Goal: Task Accomplishment & Management: Use online tool/utility

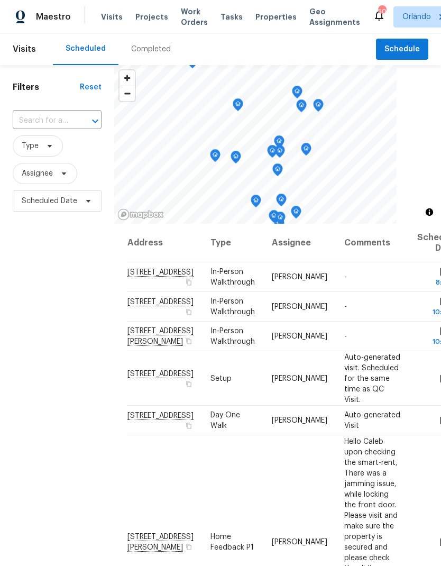
click at [150, 20] on span "Projects" at bounding box center [151, 17] width 33 height 11
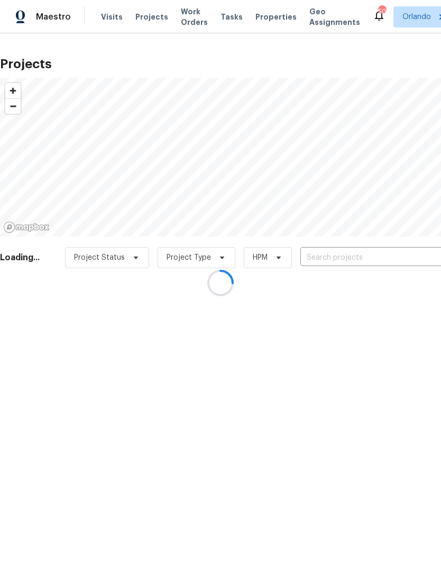
click at [359, 261] on div at bounding box center [220, 283] width 441 height 566
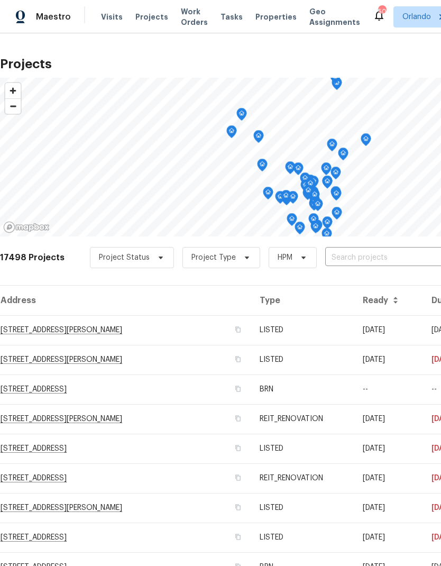
click at [363, 258] on input "text" at bounding box center [385, 257] width 121 height 16
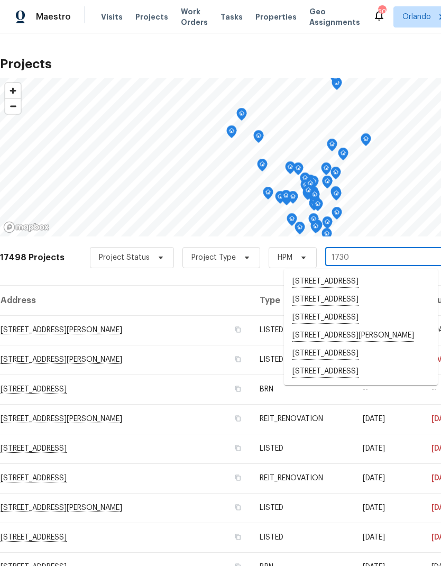
type input "1730"
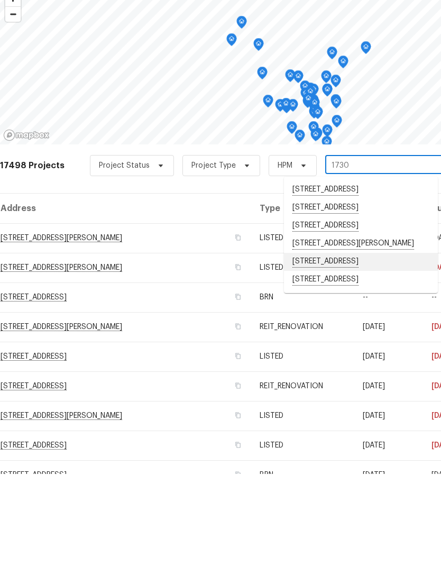
click at [376, 345] on li "1730 Lochshyre Loop, Ocoee, FL 34761" at bounding box center [361, 354] width 154 height 18
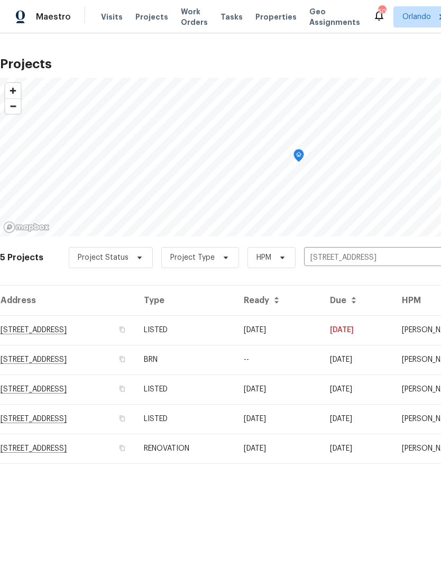
click at [235, 337] on td "LISTED" at bounding box center [185, 330] width 100 height 30
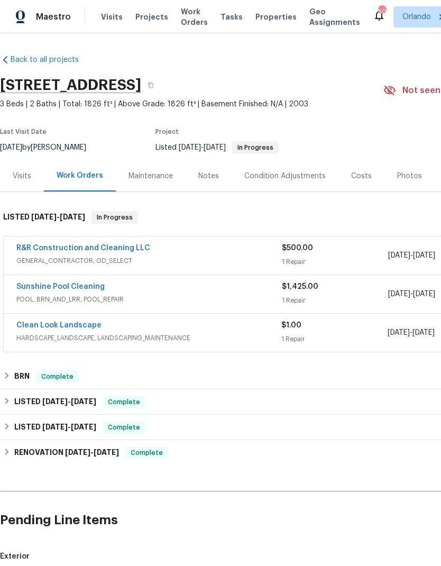
click at [108, 251] on link "R&R Construction and Cleaning LLC" at bounding box center [83, 247] width 134 height 7
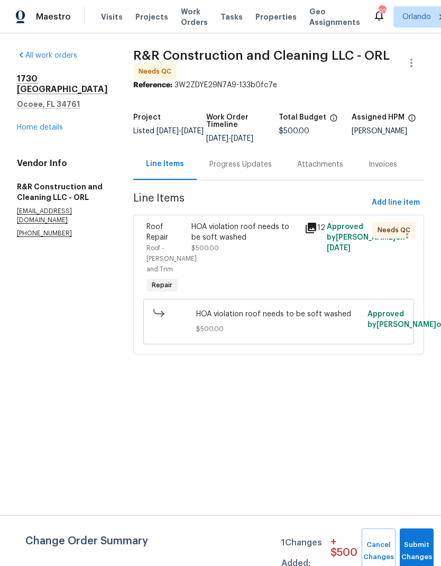
click at [267, 262] on div "HOA violation roof needs to be soft washed $500.00" at bounding box center [244, 258] width 113 height 80
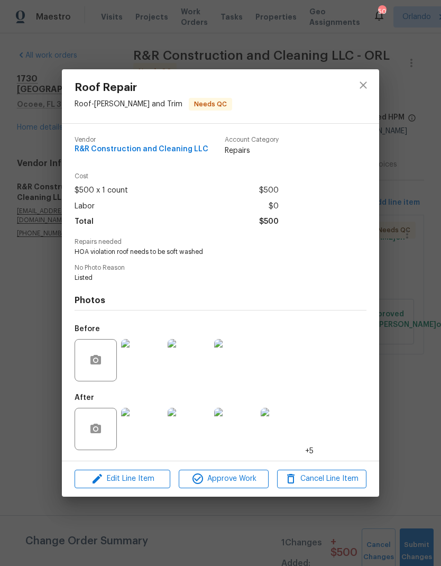
click at [149, 439] on img at bounding box center [142, 429] width 42 height 42
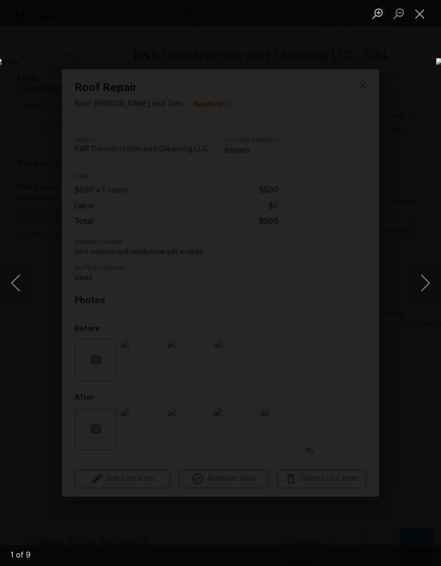
click at [427, 289] on button "Next image" at bounding box center [425, 283] width 32 height 42
click at [426, 288] on button "Next image" at bounding box center [425, 283] width 32 height 42
click at [429, 288] on button "Next image" at bounding box center [425, 283] width 32 height 42
click at [427, 293] on button "Next image" at bounding box center [425, 283] width 32 height 42
click at [426, 284] on button "Next image" at bounding box center [425, 283] width 32 height 42
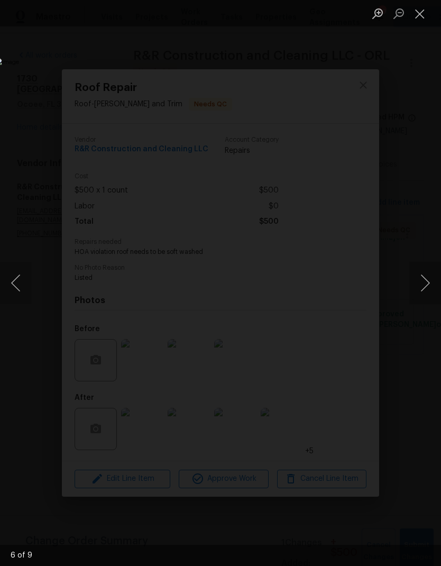
click at [424, 283] on button "Next image" at bounding box center [425, 283] width 32 height 42
click at [420, 282] on button "Next image" at bounding box center [425, 283] width 32 height 42
click at [424, 280] on button "Next image" at bounding box center [425, 283] width 32 height 42
click at [428, 287] on button "Next image" at bounding box center [425, 283] width 32 height 42
click at [425, 286] on button "Next image" at bounding box center [425, 283] width 32 height 42
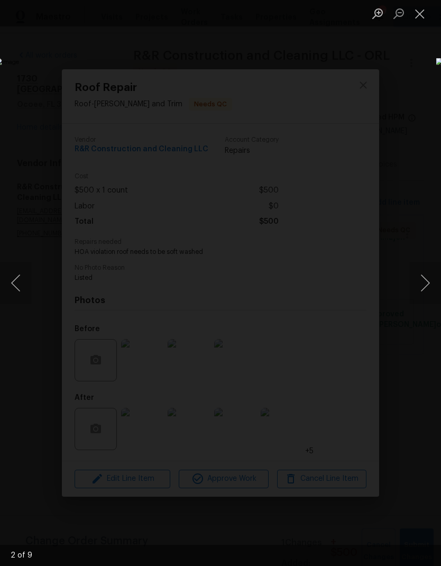
click at [426, 286] on button "Next image" at bounding box center [425, 283] width 32 height 42
click at [426, 285] on button "Next image" at bounding box center [425, 283] width 32 height 42
click at [419, 17] on button "Close lightbox" at bounding box center [419, 13] width 21 height 19
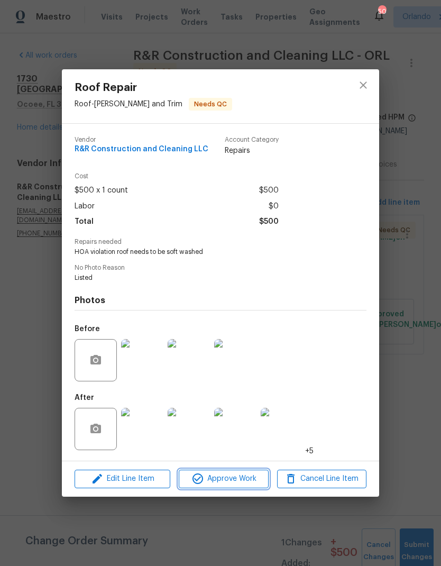
click at [230, 483] on span "Approve Work" at bounding box center [223, 478] width 83 height 13
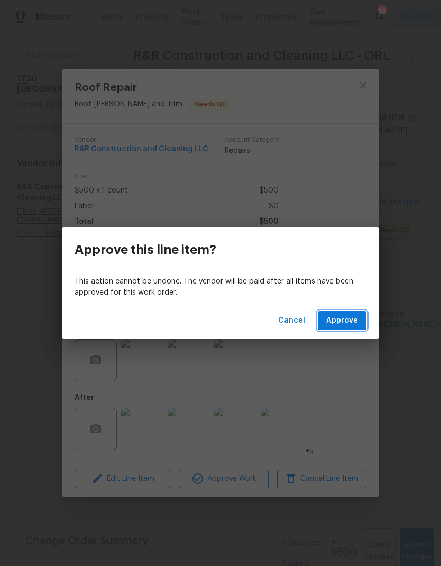
click at [347, 320] on span "Approve" at bounding box center [342, 320] width 32 height 13
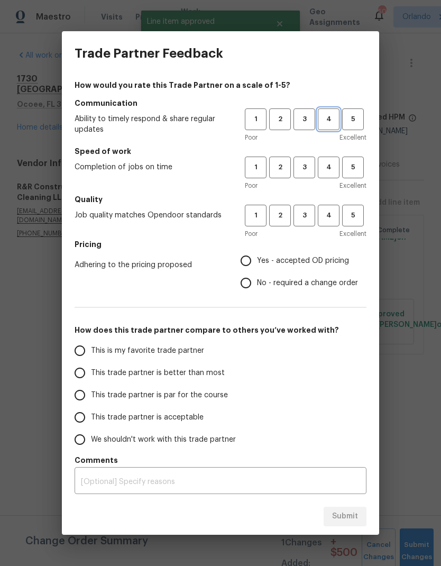
click at [328, 116] on span "4" at bounding box center [329, 119] width 20 height 12
click at [333, 160] on button "4" at bounding box center [329, 167] width 22 height 22
click at [353, 173] on button "5" at bounding box center [353, 167] width 22 height 22
click at [329, 216] on span "4" at bounding box center [329, 215] width 20 height 12
click at [265, 256] on span "Yes - accepted OD pricing" at bounding box center [303, 260] width 92 height 11
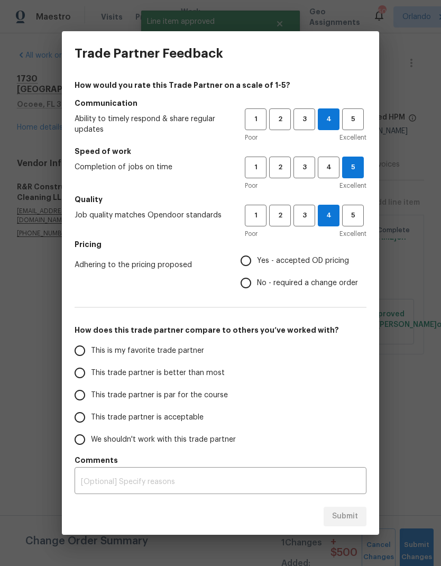
click at [257, 256] on input "Yes - accepted OD pricing" at bounding box center [246, 260] width 22 height 22
radio input "true"
click at [241, 345] on div "This is my favorite trade partner This trade partner is better than most This t…" at bounding box center [160, 394] width 170 height 111
click at [210, 352] on label "This is my favorite trade partner" at bounding box center [152, 350] width 167 height 22
click at [91, 352] on input "This is my favorite trade partner" at bounding box center [80, 350] width 22 height 22
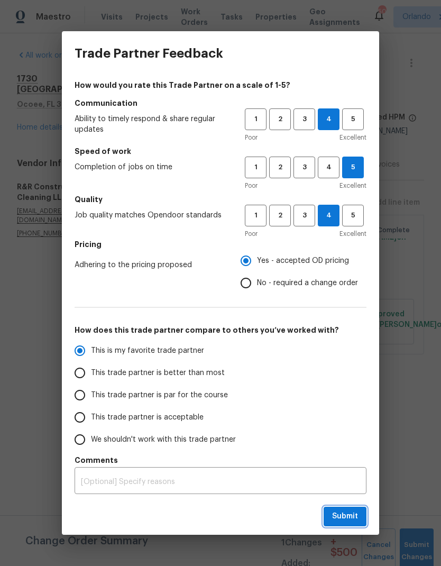
click at [355, 514] on span "Submit" at bounding box center [345, 516] width 26 height 13
radio input "true"
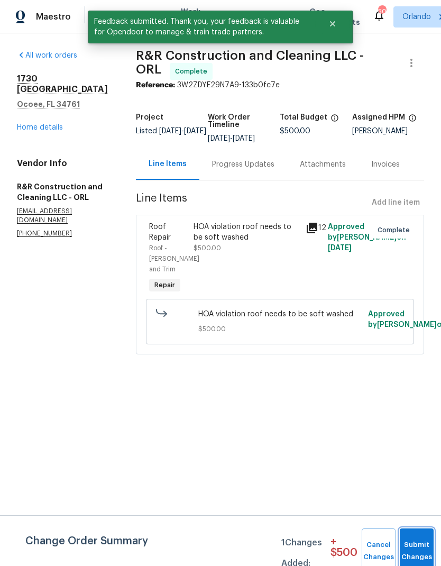
click at [412, 538] on button "Submit Changes" at bounding box center [417, 550] width 34 height 45
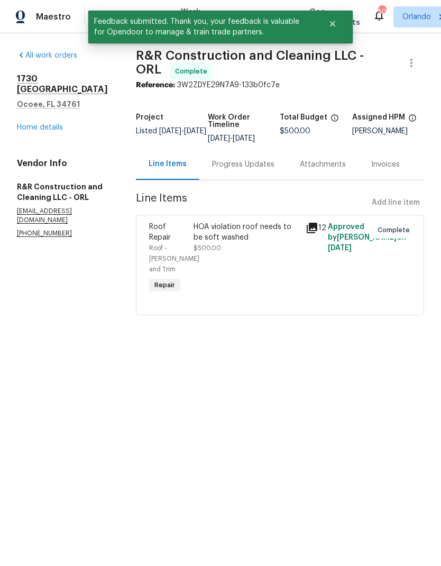
click at [46, 124] on link "Home details" at bounding box center [40, 127] width 46 height 7
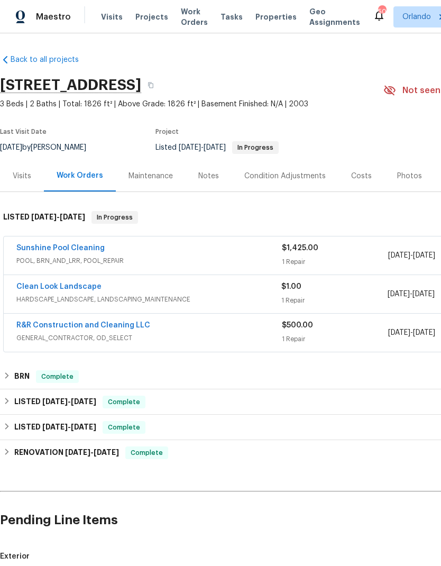
click at [68, 289] on link "Clean Look Landscape" at bounding box center [58, 286] width 85 height 7
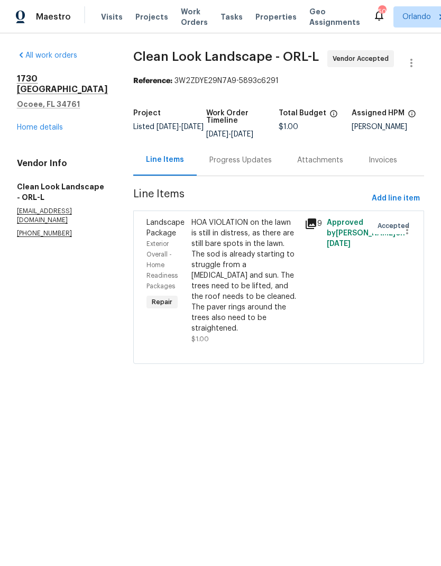
click at [219, 283] on div "HOA VIOLATION on the lawn is still in distress, as there are still bare spots i…" at bounding box center [244, 275] width 106 height 116
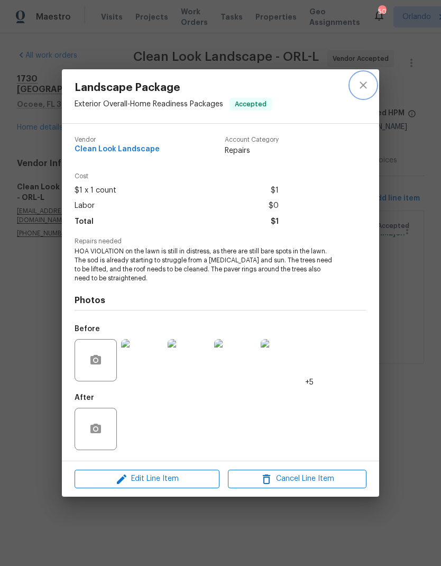
click at [363, 86] on icon "close" at bounding box center [363, 85] width 13 height 13
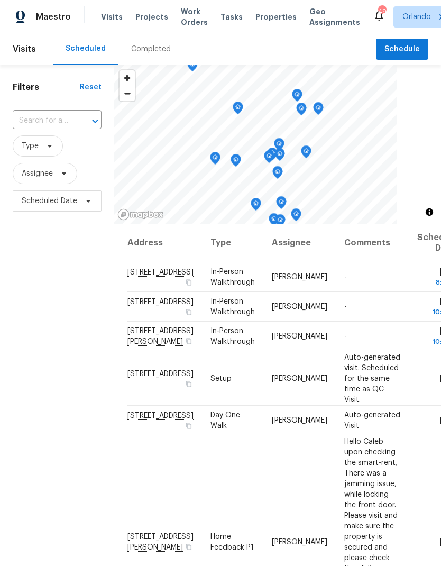
click at [156, 28] on div "Maestro Visits Projects Work Orders Tasks Properties Geo Assignments 49 Orlando…" at bounding box center [220, 16] width 441 height 33
click at [149, 12] on span "Projects" at bounding box center [151, 17] width 33 height 11
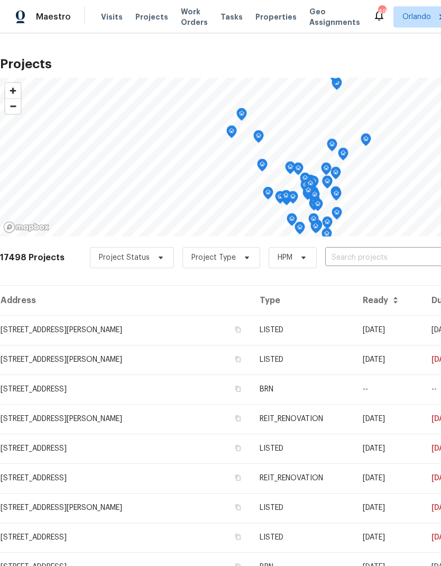
click at [390, 260] on input "text" at bounding box center [385, 257] width 121 height 16
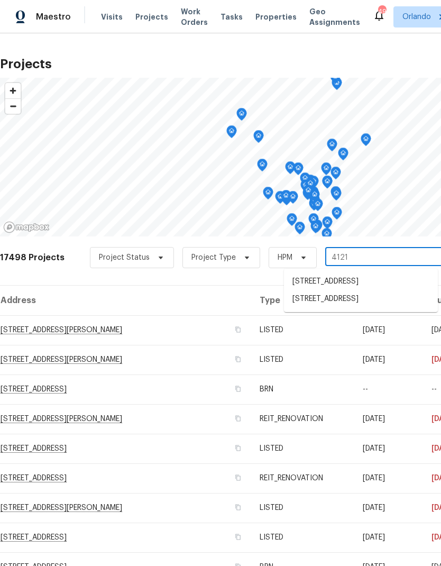
type input "4121"
click at [379, 283] on li "[STREET_ADDRESS]" at bounding box center [361, 282] width 154 height 18
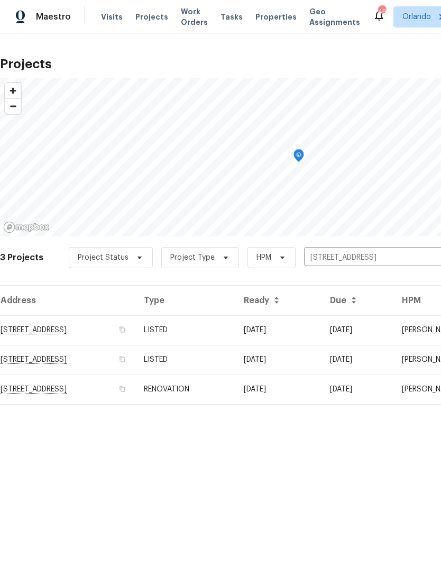
click at [321, 337] on td "07/30/25" at bounding box center [278, 330] width 86 height 30
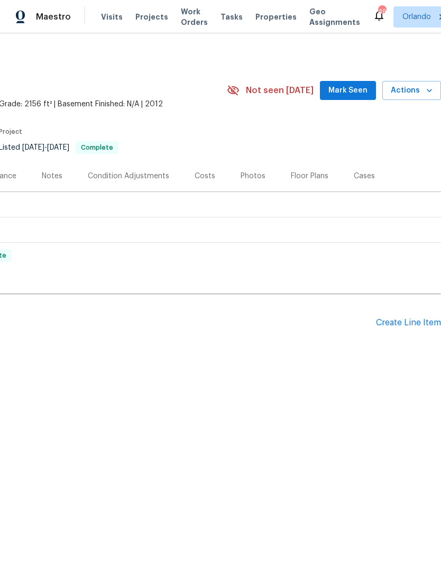
scroll to position [0, 156]
click at [426, 318] on div "Create Line Item" at bounding box center [408, 323] width 65 height 10
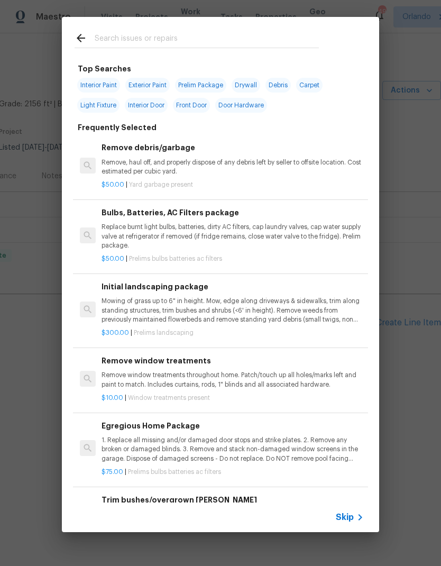
click at [228, 30] on div at bounding box center [197, 38] width 270 height 42
click at [184, 35] on input "text" at bounding box center [207, 40] width 224 height 16
type input "Bifold"
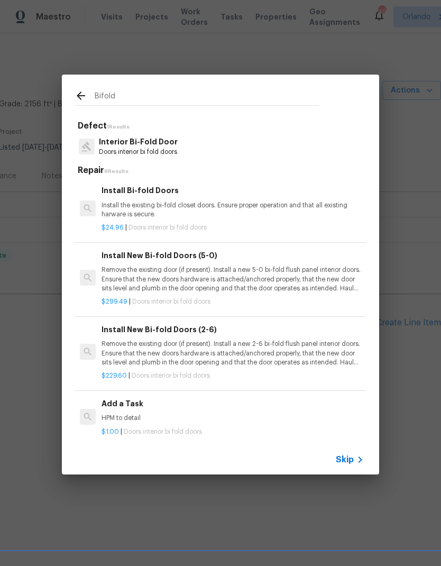
click at [282, 233] on div "Install Bi-fold Doors Install the existing bi-fold closet doors. Ensure proper …" at bounding box center [232, 208] width 265 height 51
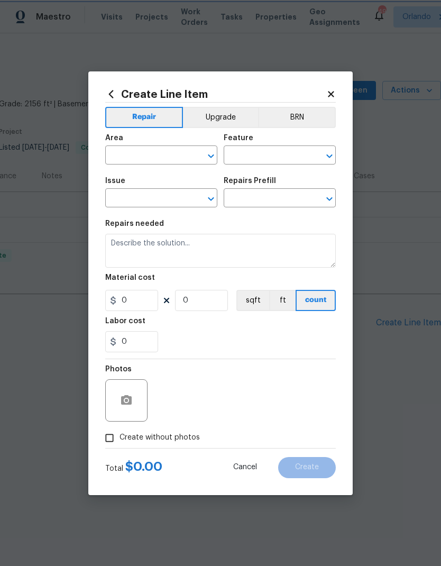
type input "Interior Door"
type input "Interior Bi-Fold Door"
type input "Install Bi-fold Doors $24.96"
type textarea "Install the existing bi-fold closet doors. Ensure proper operation and that all…"
type input "24.96"
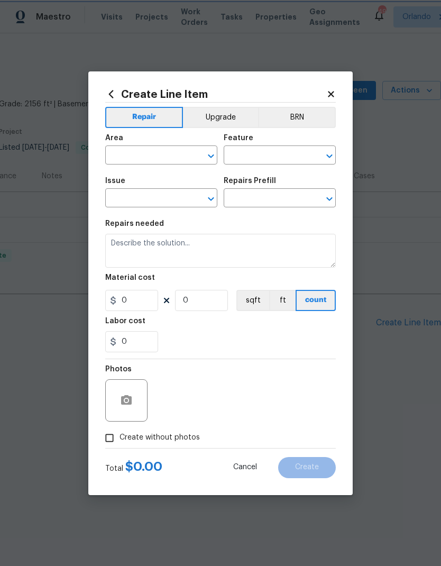
type input "1"
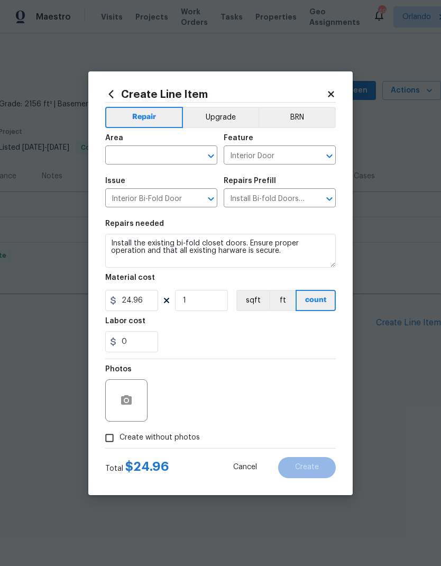
click at [248, 453] on div "Total $ 24.96 Cancel Create" at bounding box center [220, 463] width 230 height 30
click at [242, 468] on span "Cancel" at bounding box center [245, 467] width 24 height 8
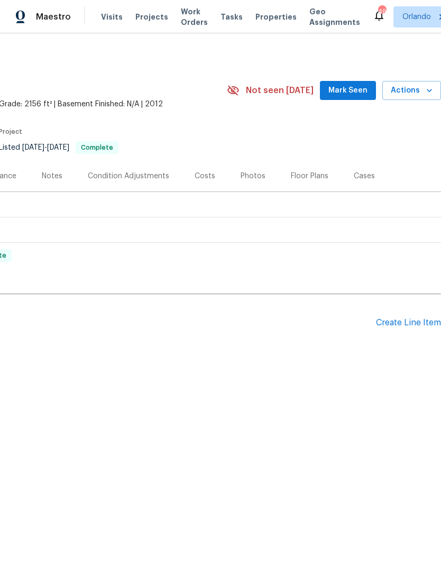
click at [410, 327] on div "Create Line Item" at bounding box center [408, 323] width 65 height 10
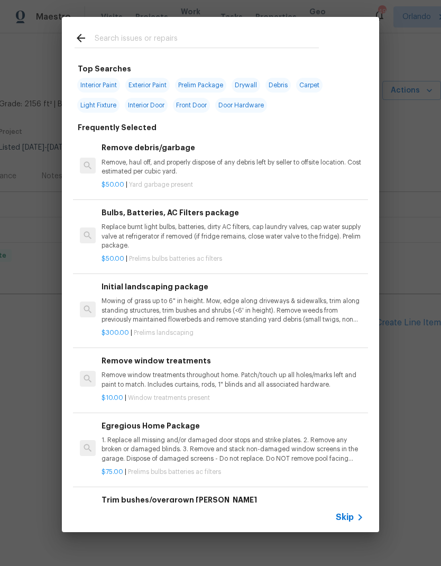
click at [235, 37] on input "text" at bounding box center [207, 40] width 224 height 16
type input "Bifo"
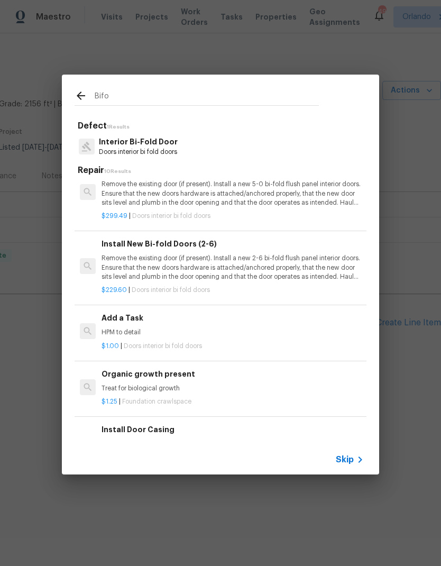
scroll to position [85, 0]
click at [237, 278] on p "Remove the existing door (if present). Install a new 2-6 bi-fold flush panel in…" at bounding box center [232, 267] width 262 height 27
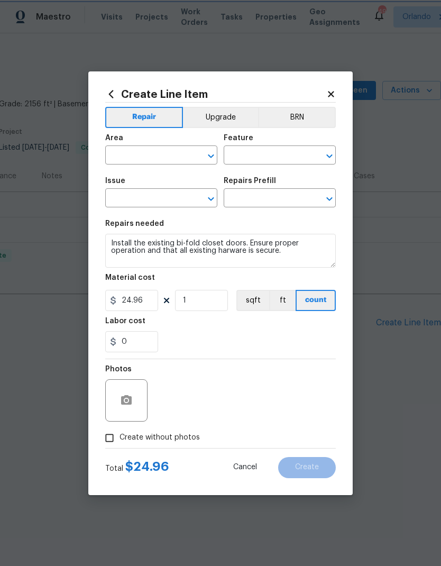
type input "Interior Door"
type input "Interior Bi-Fold Door"
type input "Install Bi-fold Doors $24.96"
type textarea "Remove the existing door (if present). Install a new 2-6 bi-fold flush panel in…"
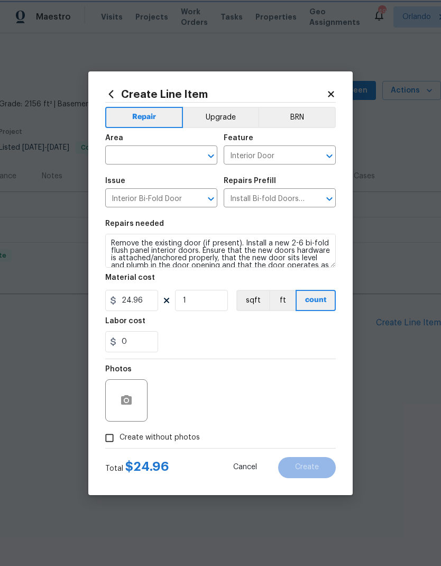
type input "Install New Bi-fold Doors (2-6) $229.60"
type input "229.6"
click at [236, 278] on div "Material cost" at bounding box center [220, 281] width 230 height 14
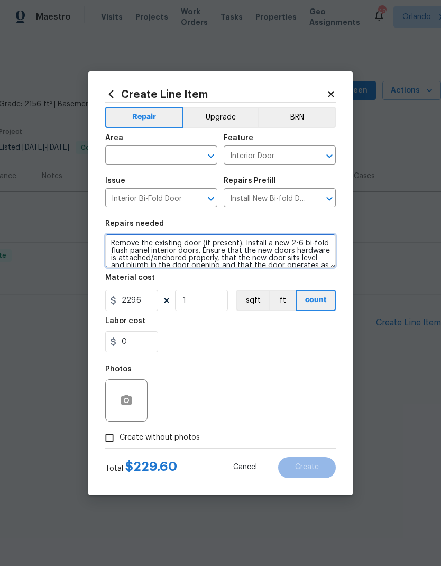
click at [110, 246] on textarea "Remove the existing door (if present). Install a new 2-6 bi-fold flush panel in…" at bounding box center [220, 251] width 230 height 34
click at [184, 235] on textarea "Remove the existing door (if present). Install a new 2-6 bi-fold flush panel in…" at bounding box center [220, 251] width 230 height 34
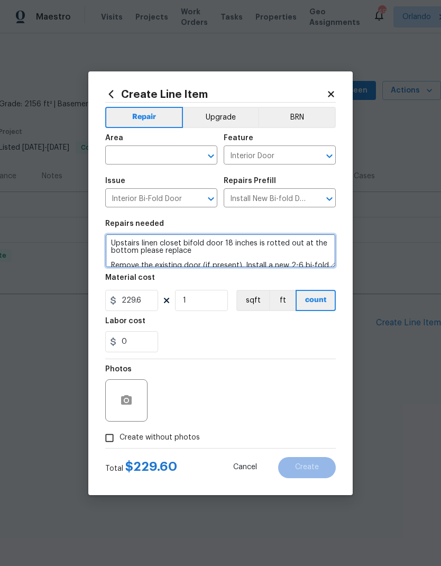
type textarea "Upstairs linen closet bifold door 18 inches is rotted out at the bottom please …"
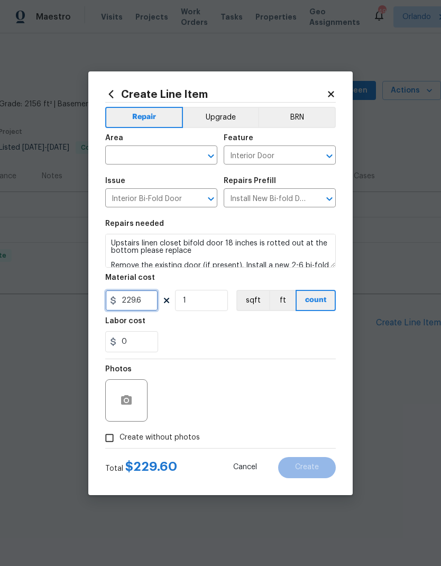
click at [146, 307] on input "229.6" at bounding box center [131, 300] width 53 height 21
click at [145, 306] on input "229.6" at bounding box center [131, 300] width 53 height 21
type input "18"
click at [118, 412] on div at bounding box center [126, 400] width 42 height 42
type input "175"
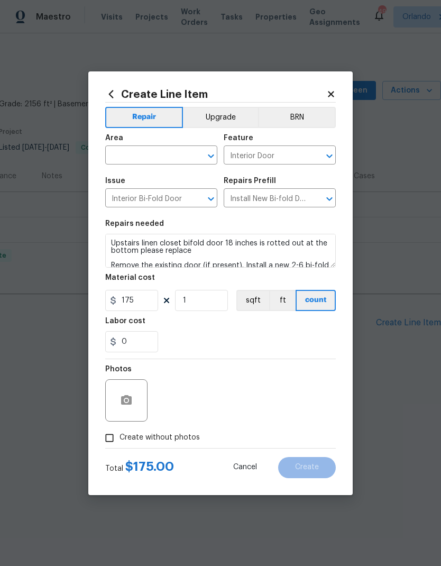
click at [117, 440] on input "Create without photos" at bounding box center [109, 438] width 20 height 20
click at [115, 436] on input "Create without photos" at bounding box center [109, 438] width 20 height 20
checkbox input "false"
click at [133, 403] on button "button" at bounding box center [126, 399] width 25 height 25
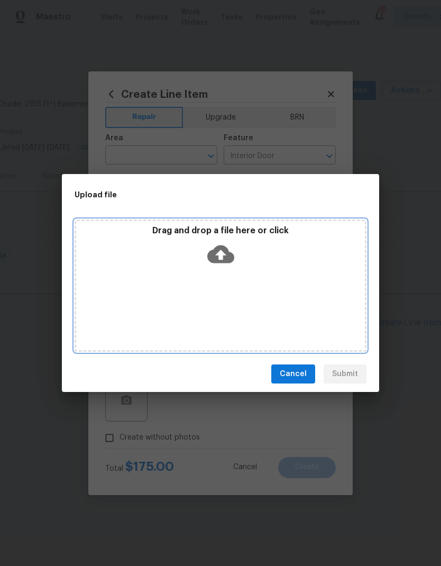
click at [230, 258] on icon at bounding box center [220, 254] width 27 height 18
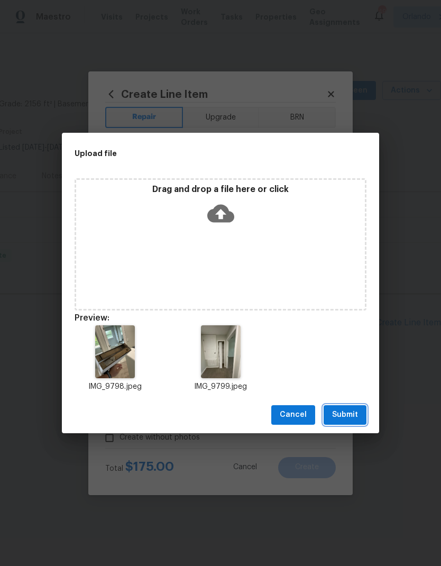
click at [355, 420] on span "Submit" at bounding box center [345, 414] width 26 height 13
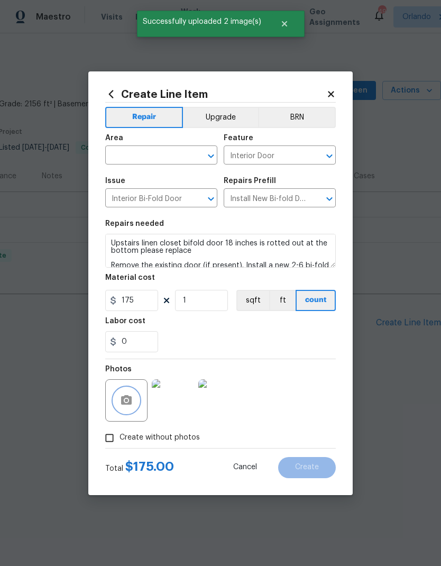
click at [215, 151] on icon "Open" at bounding box center [211, 156] width 13 height 13
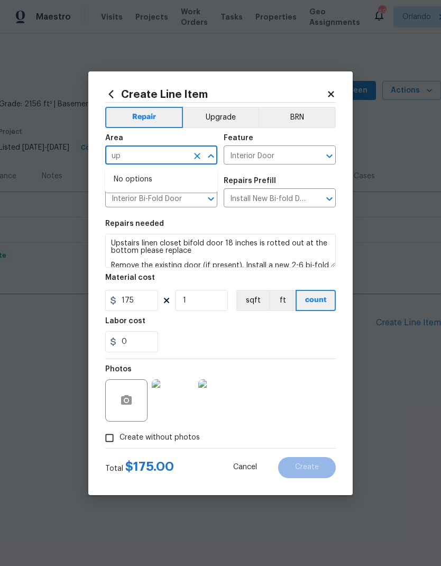
type input "u"
click at [159, 206] on li "Stairs" at bounding box center [161, 207] width 112 height 17
type input "Stairs"
click at [317, 471] on span "Create" at bounding box center [307, 467] width 24 height 8
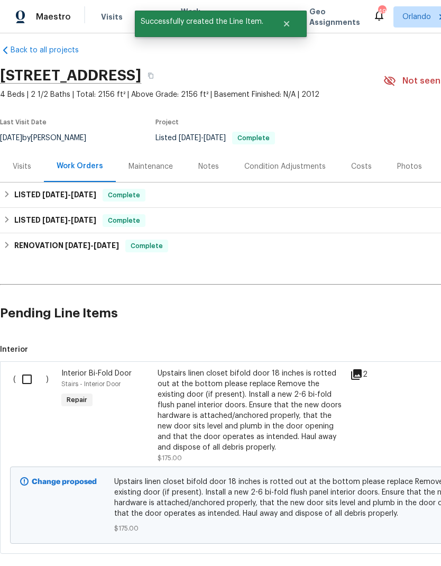
scroll to position [10, 0]
click at [37, 379] on input "checkbox" at bounding box center [31, 379] width 30 height 22
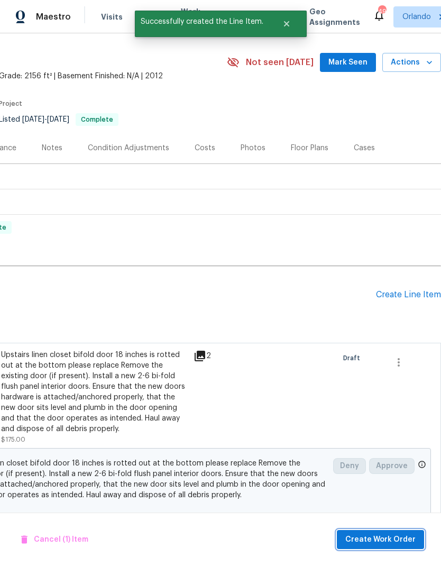
click at [386, 540] on span "Create Work Order" at bounding box center [380, 539] width 70 height 13
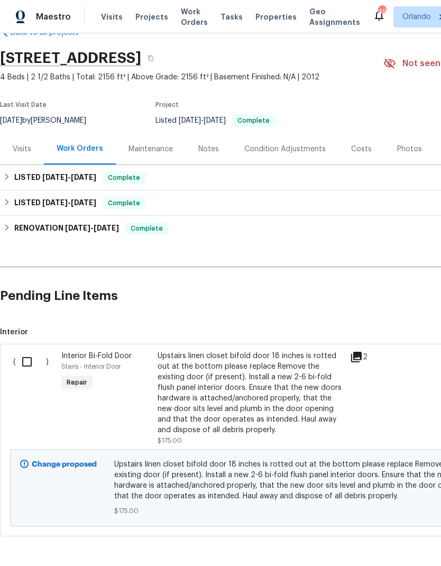
scroll to position [27, 0]
click at [29, 350] on input "checkbox" at bounding box center [31, 361] width 30 height 22
checkbox input "true"
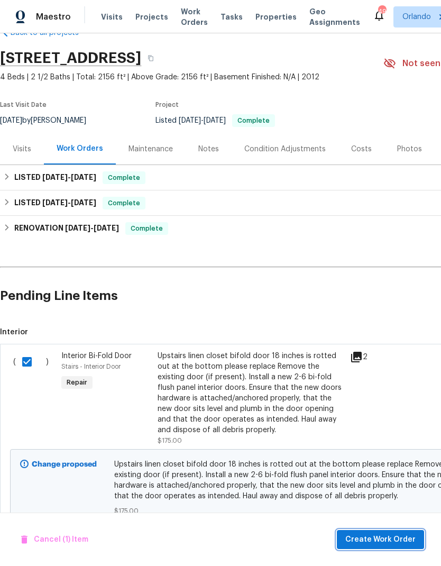
click at [413, 542] on span "Create Work Order" at bounding box center [380, 539] width 70 height 13
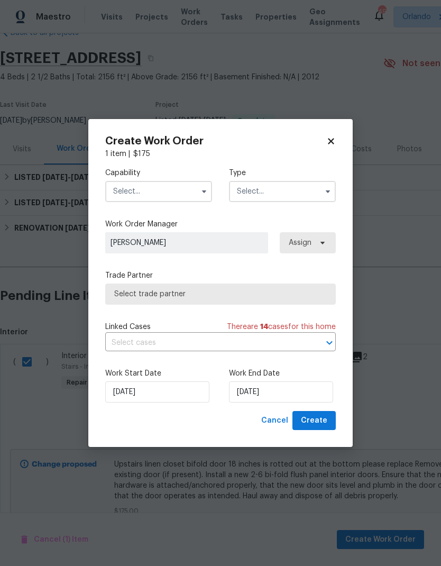
click at [195, 192] on input "text" at bounding box center [158, 191] width 107 height 21
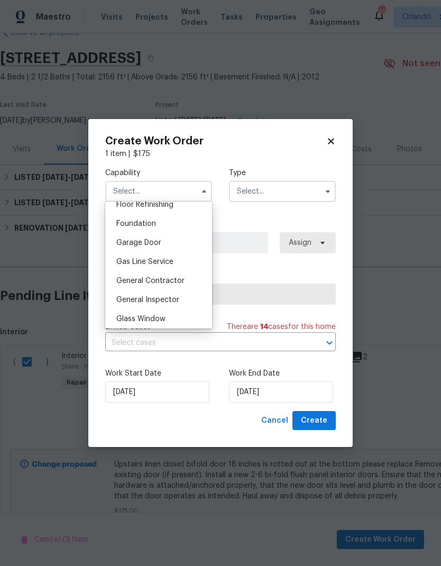
scroll to position [468, 0]
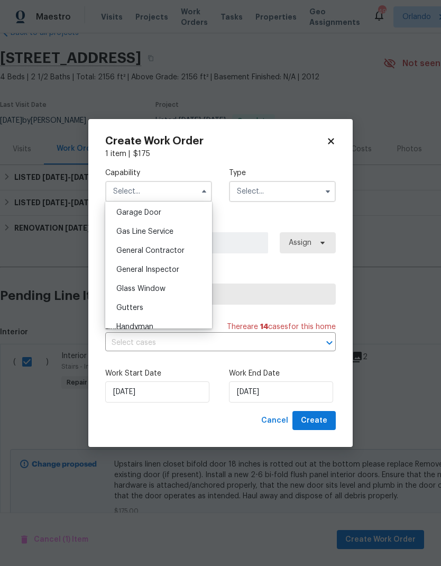
click at [190, 249] on div "General Contractor" at bounding box center [158, 250] width 101 height 19
type input "General Contractor"
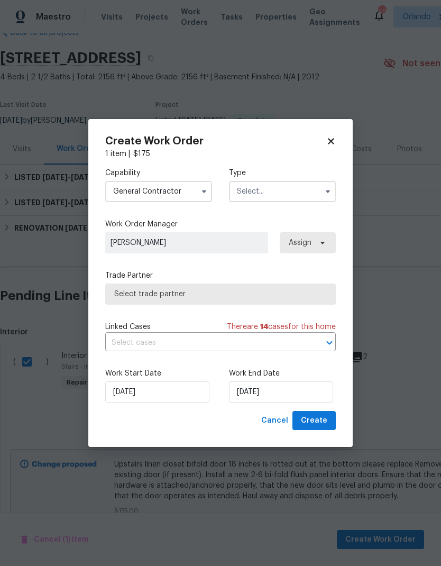
click at [318, 193] on input "text" at bounding box center [282, 191] width 107 height 21
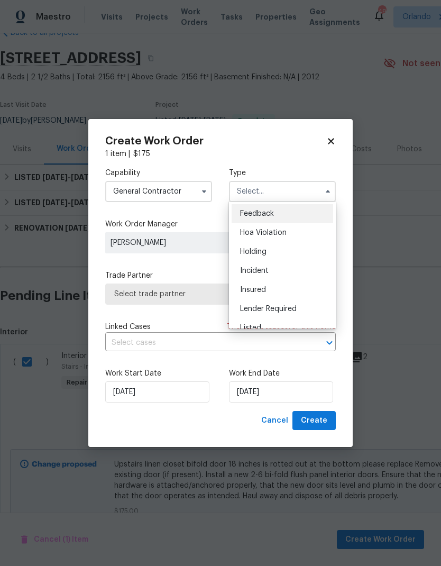
click at [284, 319] on div "Listed" at bounding box center [282, 327] width 101 height 19
type input "Listed"
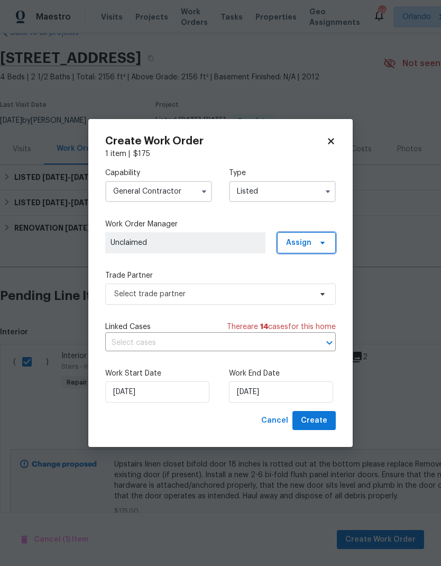
click at [314, 246] on span "Assign" at bounding box center [306, 242] width 59 height 21
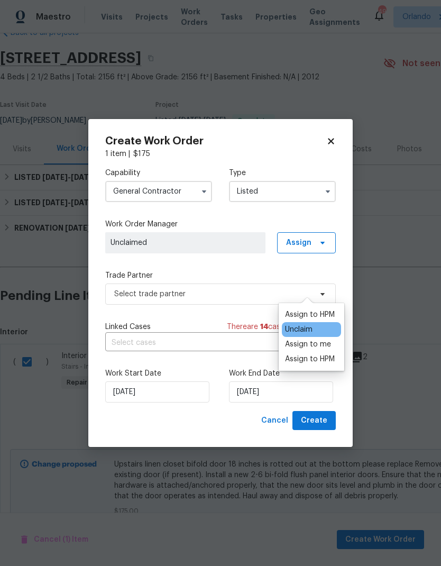
click at [323, 309] on div "Assign to HPM" at bounding box center [310, 314] width 50 height 11
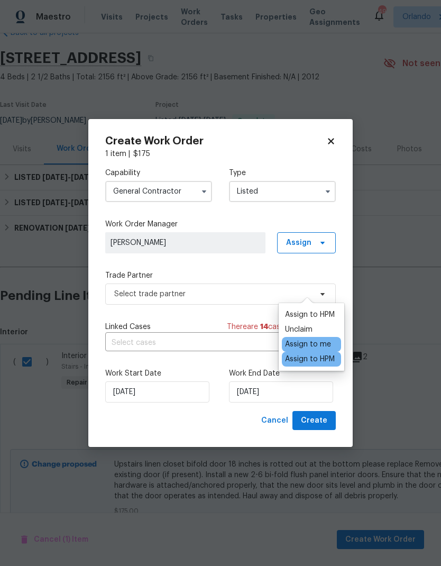
click at [245, 277] on label "Trade Partner" at bounding box center [220, 275] width 230 height 11
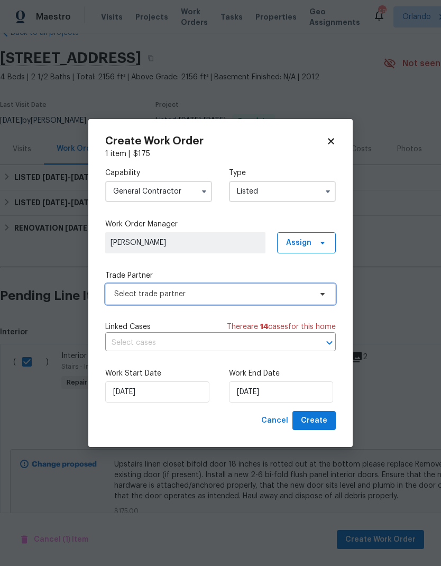
click at [319, 292] on icon at bounding box center [322, 294] width 8 height 8
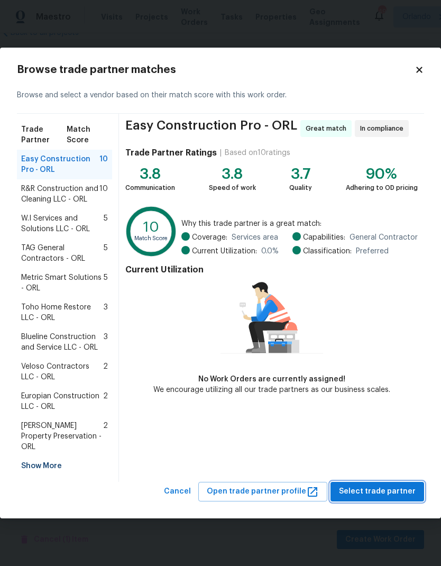
click at [401, 482] on button "Select trade partner" at bounding box center [377, 492] width 94 height 20
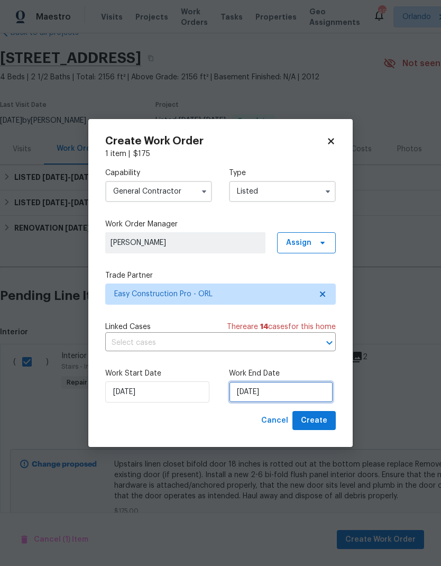
click at [287, 386] on input "8/26/2025" at bounding box center [281, 391] width 104 height 21
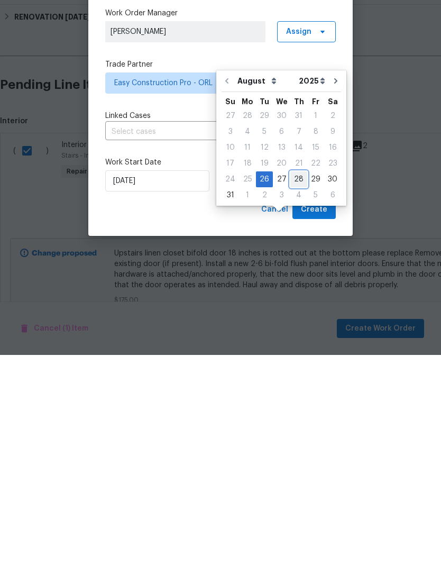
click at [295, 383] on div "28" at bounding box center [298, 390] width 17 height 15
type input "8/28/2025"
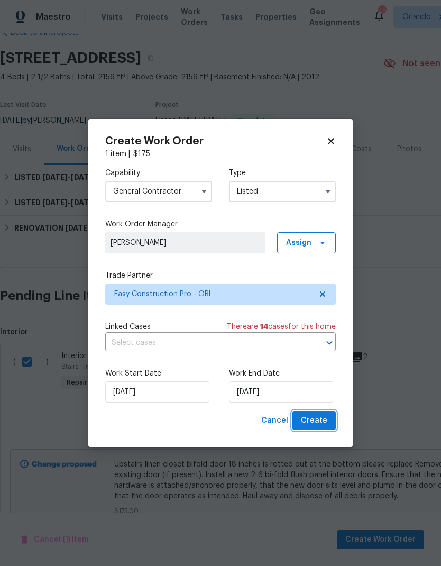
click at [326, 414] on span "Create" at bounding box center [314, 420] width 26 height 13
checkbox input "false"
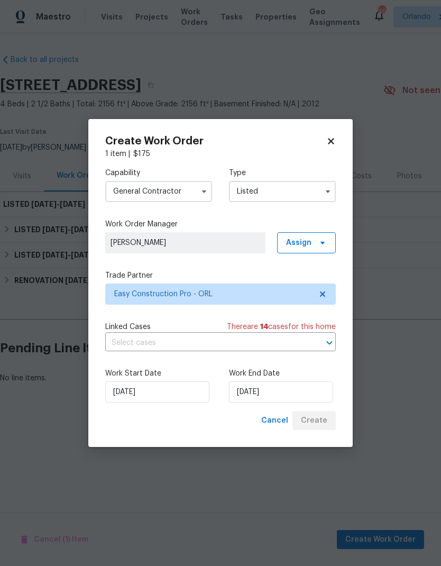
scroll to position [0, 0]
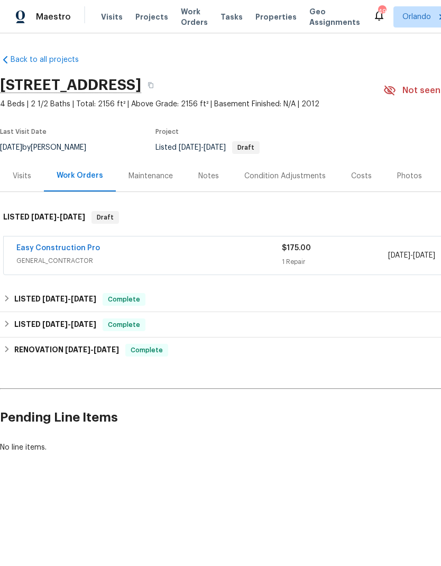
click at [65, 244] on link "Easy Construction Pro" at bounding box center [58, 247] width 84 height 7
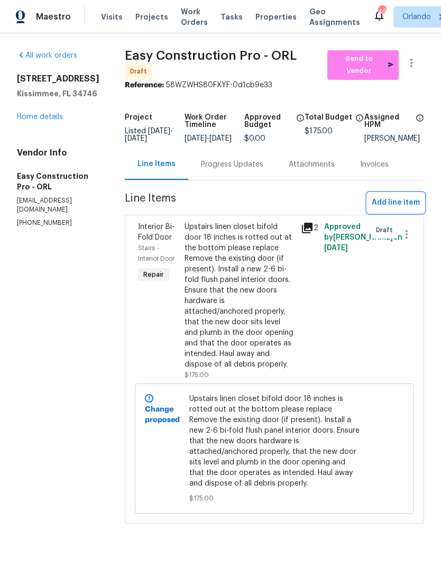
click at [410, 209] on span "Add line item" at bounding box center [396, 202] width 48 height 13
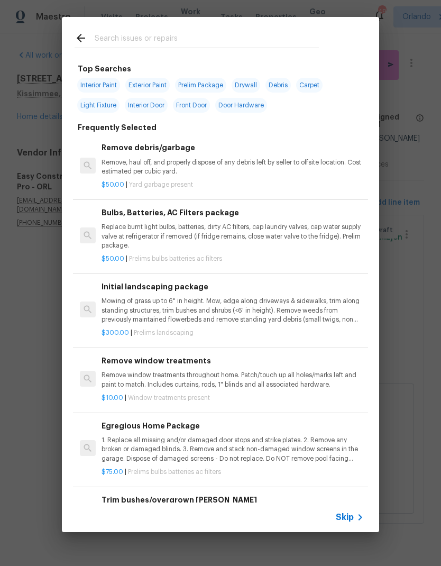
click at [188, 39] on input "text" at bounding box center [207, 40] width 224 height 16
click at [108, 86] on span "Interior Paint" at bounding box center [98, 85] width 43 height 15
type input "Interior Paint"
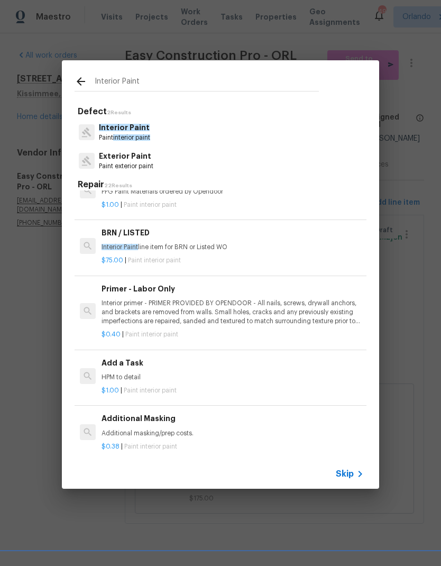
scroll to position [176, 0]
click at [230, 373] on p "HPM to detail" at bounding box center [232, 377] width 262 height 9
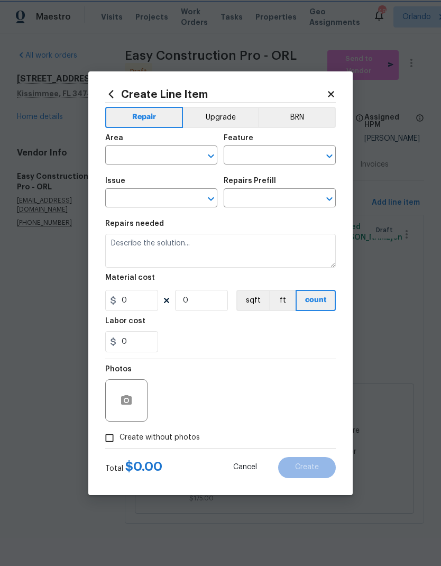
type input "Overall Paint"
type input "Interior Paint"
type input "Add a Task $1.00"
type textarea "HPM to detail"
type input "1"
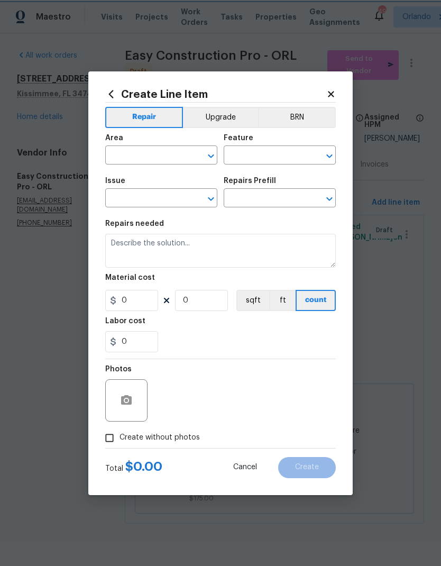
type input "1"
click at [230, 371] on div "Photos" at bounding box center [220, 393] width 230 height 69
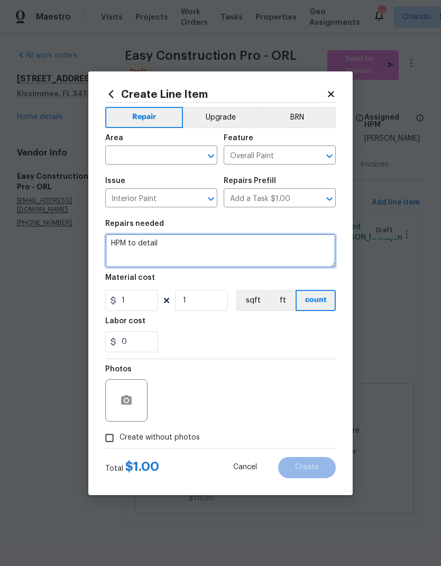
click at [185, 256] on textarea "HPM to detail" at bounding box center [220, 251] width 230 height 34
type textarea "H"
click at [206, 155] on icon "Open" at bounding box center [211, 156] width 13 height 13
type textarea "Front door was dirty by roofers please touch up"
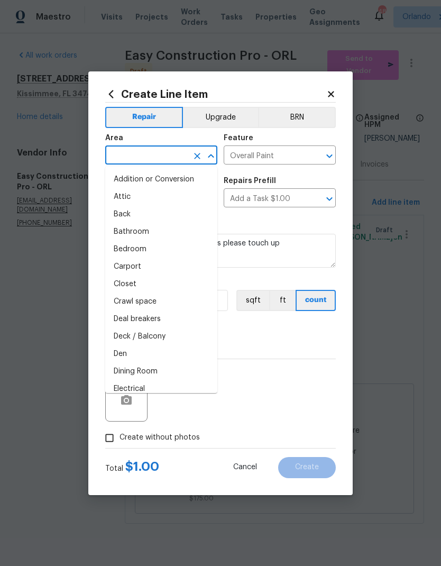
type input "f"
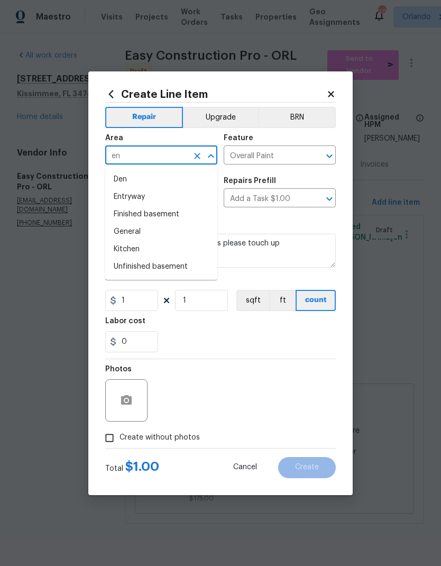
click at [165, 193] on li "Entryway" at bounding box center [161, 196] width 112 height 17
type input "Entryway"
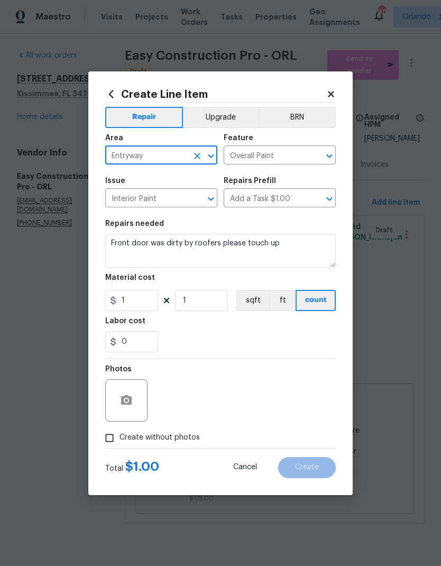
click at [321, 164] on div "Overall Paint ​" at bounding box center [280, 156] width 112 height 16
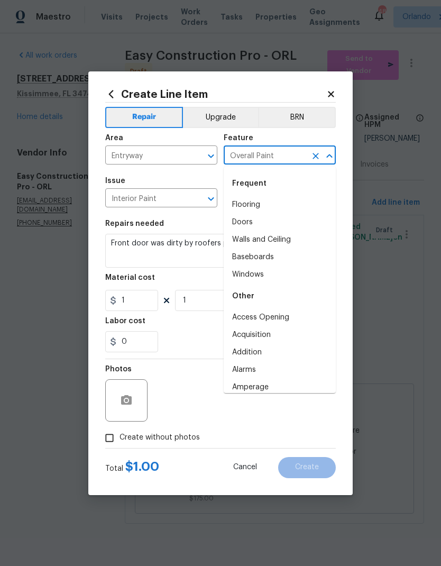
scroll to position [0, 0]
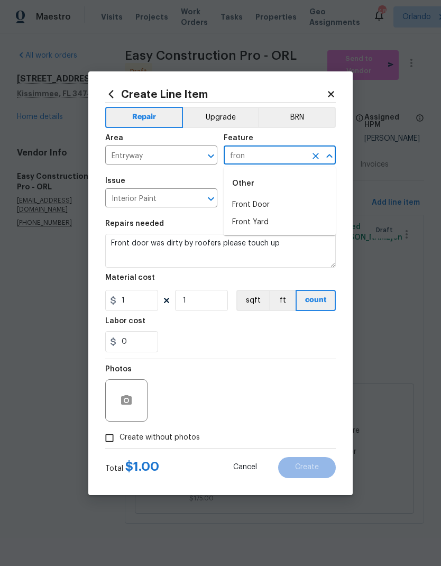
click at [285, 205] on li "Front Door" at bounding box center [280, 204] width 112 height 17
type input "Front Door"
click at [284, 205] on input "Add a Task $1.00" at bounding box center [265, 199] width 82 height 16
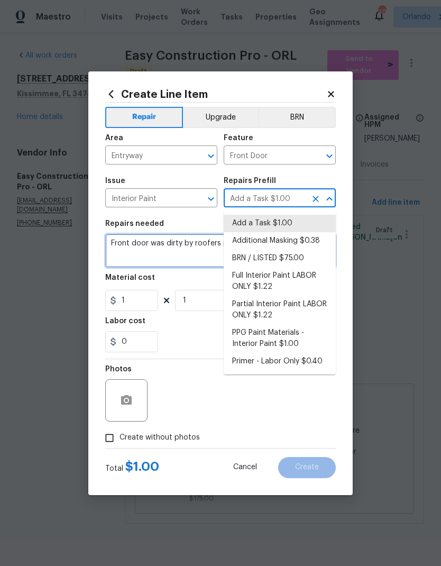
click at [190, 265] on textarea "Front door was dirty by roofers please touch up" at bounding box center [220, 251] width 230 height 34
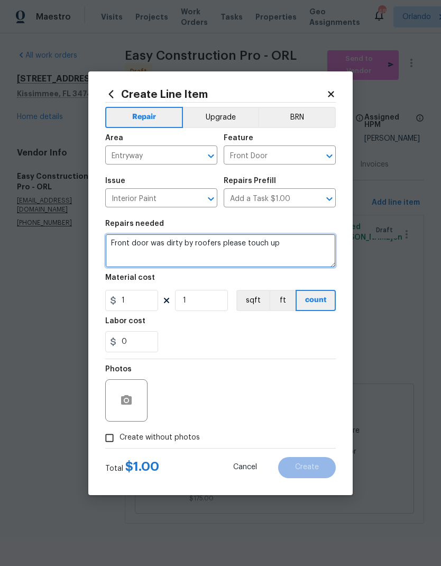
click at [111, 244] on textarea "Front door was dirty by roofers please touch up" at bounding box center [220, 251] width 230 height 34
click at [323, 238] on textarea "Int Front door was dirty by roofers please touch up" at bounding box center [220, 251] width 230 height 34
type textarea "Int Front door was dirty by roofers please touch up"
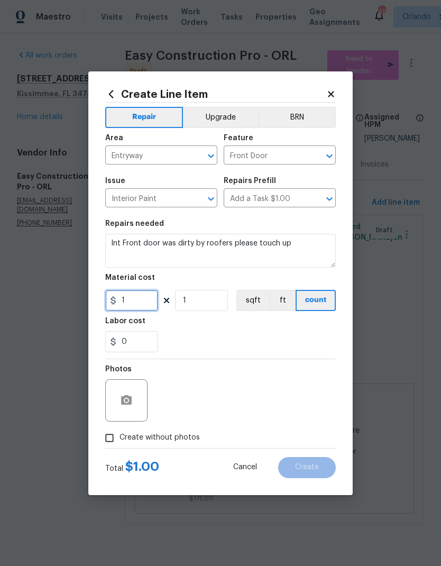
click at [142, 310] on input "1" at bounding box center [131, 300] width 53 height 21
type input "25"
click at [291, 334] on div "0" at bounding box center [220, 341] width 230 height 21
click at [109, 443] on input "Create without photos" at bounding box center [109, 438] width 20 height 20
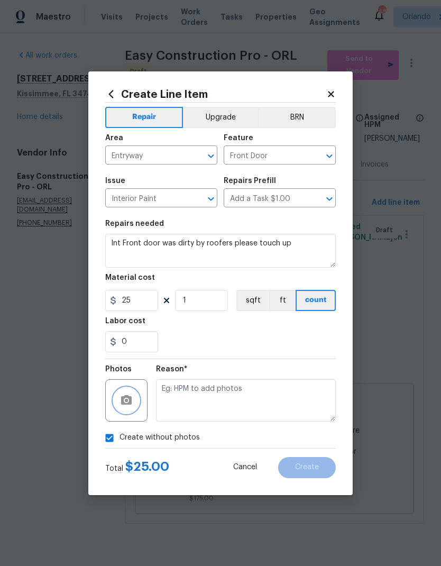
click at [136, 409] on button "button" at bounding box center [126, 399] width 25 height 25
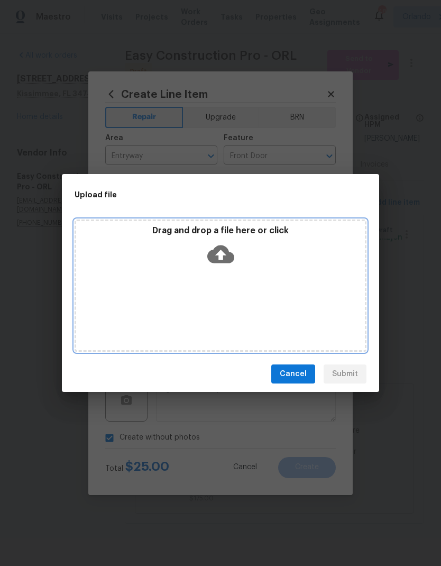
click at [245, 254] on div "Drag and drop a file here or click" at bounding box center [220, 247] width 289 height 45
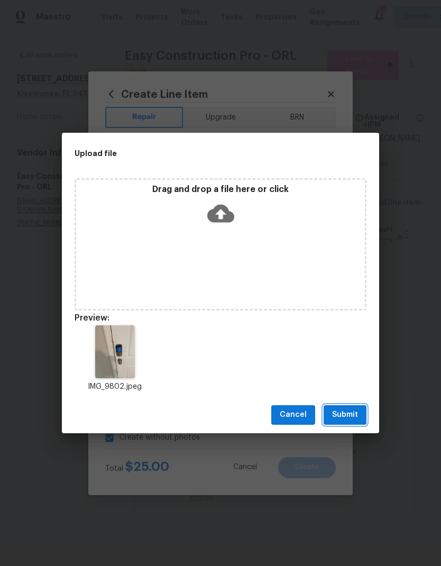
click at [349, 417] on span "Submit" at bounding box center [345, 414] width 26 height 13
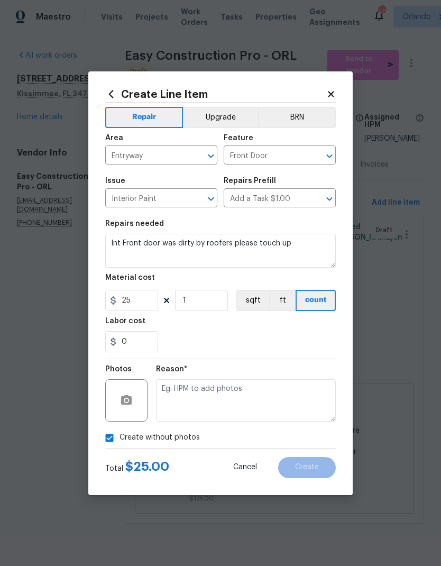
click at [108, 437] on input "Create without photos" at bounding box center [109, 438] width 20 height 20
checkbox input "false"
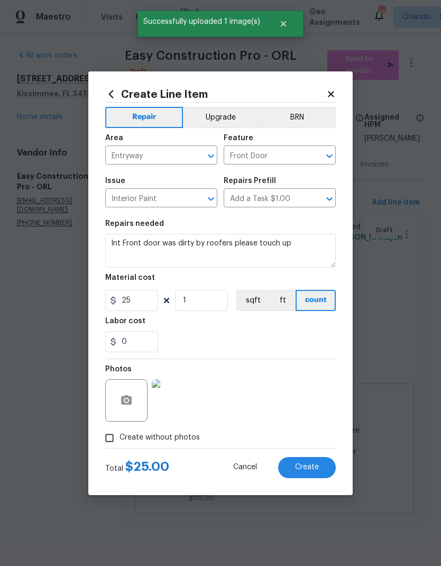
click at [316, 465] on span "Create" at bounding box center [307, 467] width 24 height 8
type input "0"
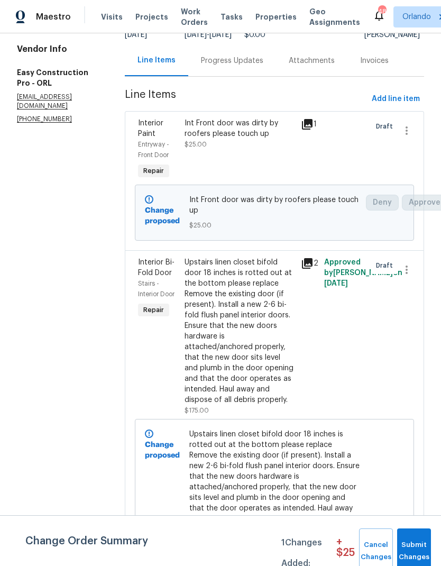
scroll to position [103, 0]
click at [403, 106] on span "Add line item" at bounding box center [396, 99] width 48 height 13
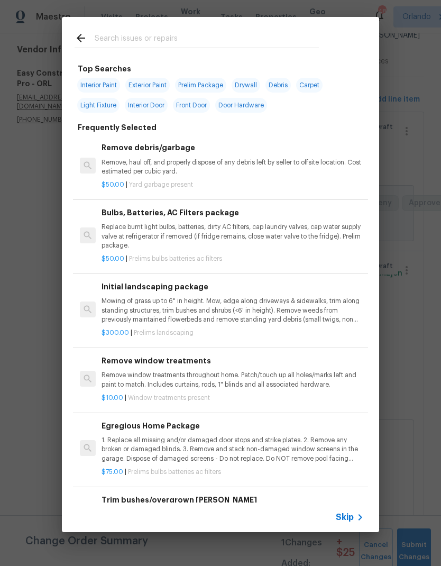
click at [249, 37] on input "text" at bounding box center [207, 40] width 224 height 16
type input "Outl"
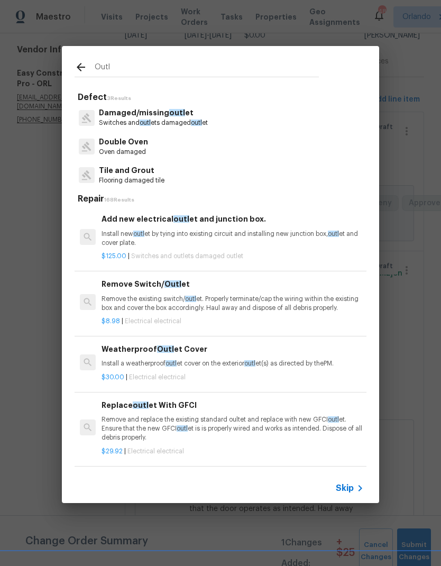
click at [236, 242] on p "Install new outl et by tying into existing circuit and installing new junction …" at bounding box center [232, 238] width 262 height 18
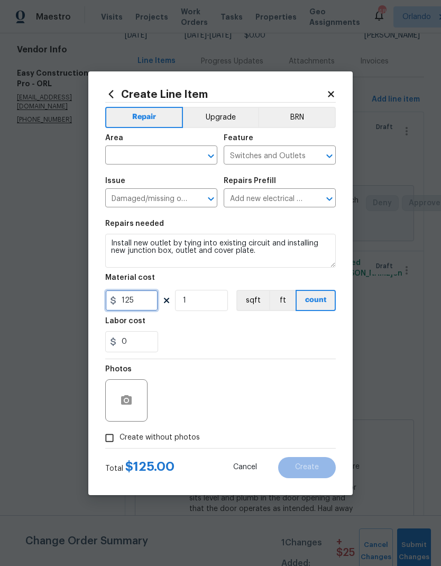
click at [148, 302] on input "125" at bounding box center [131, 300] width 53 height 21
click at [147, 302] on input "125" at bounding box center [131, 300] width 53 height 21
type input "50"
click at [119, 246] on textarea "Install new outlet by tying into existing circuit and installing new junction b…" at bounding box center [220, 251] width 230 height 34
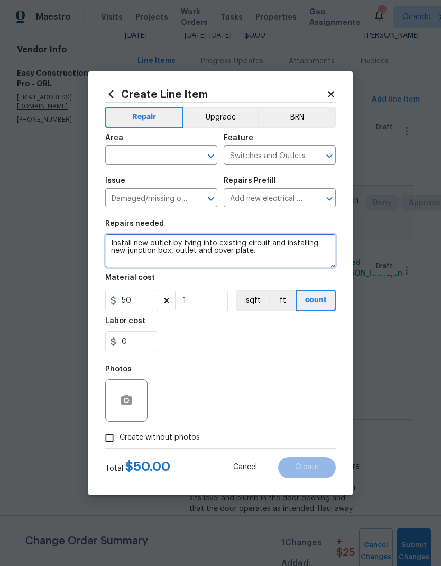
click at [115, 248] on textarea "Install new outlet by tying into existing circuit and installing new junction b…" at bounding box center [220, 251] width 230 height 34
click at [128, 265] on textarea "Install new outlet by tying into existing circuit and installing new junction b…" at bounding box center [220, 251] width 230 height 34
click at [115, 237] on textarea "Install new outlet by tying into existing circuit and installing new junction b…" at bounding box center [220, 251] width 230 height 34
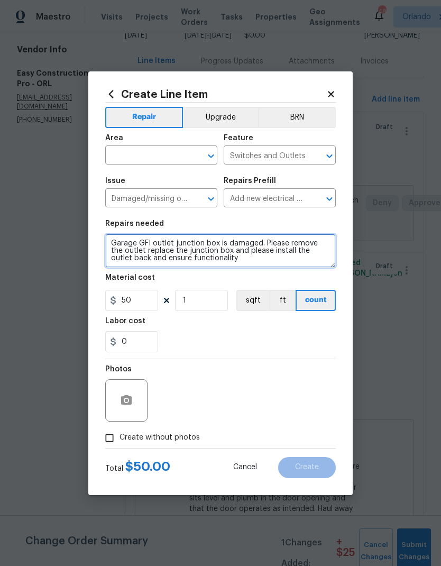
click at [209, 154] on icon "Open" at bounding box center [211, 156] width 13 height 13
type textarea "Garage GFI outlet junction box is damaged. Please remove the outlet replace the…"
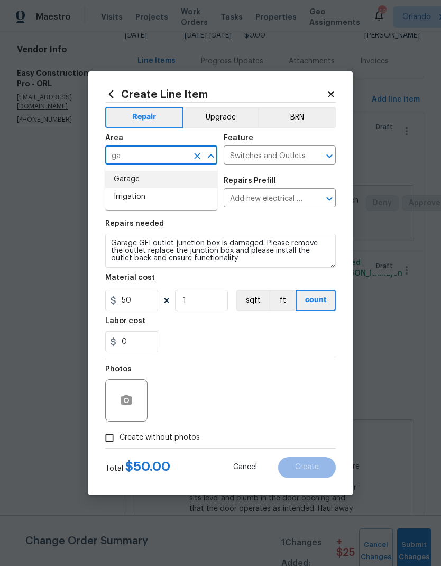
click at [163, 174] on li "Garage" at bounding box center [161, 179] width 112 height 17
type input "Garage"
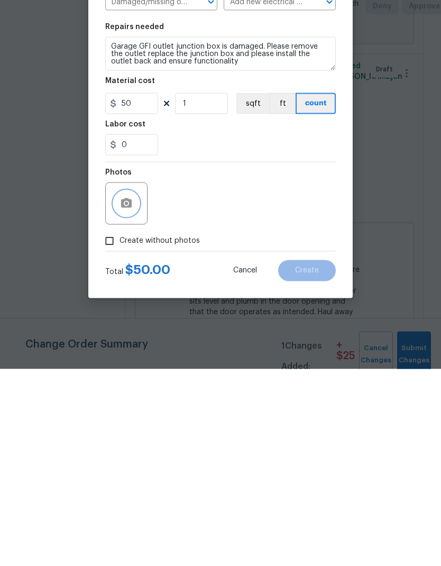
click at [124, 387] on button "button" at bounding box center [126, 399] width 25 height 25
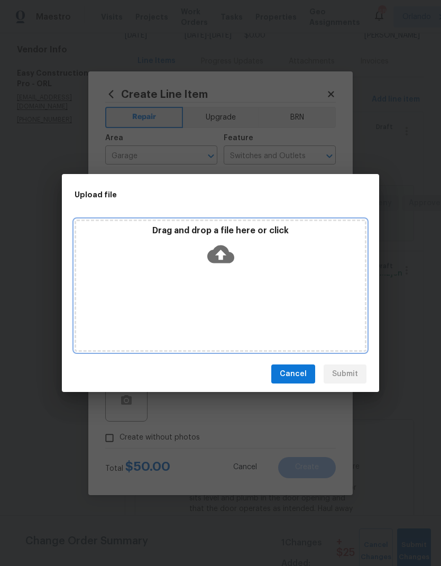
click at [233, 242] on icon at bounding box center [220, 254] width 27 height 27
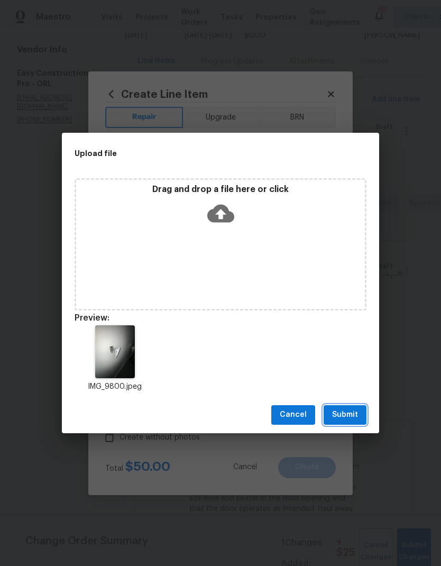
click at [355, 414] on span "Submit" at bounding box center [345, 414] width 26 height 13
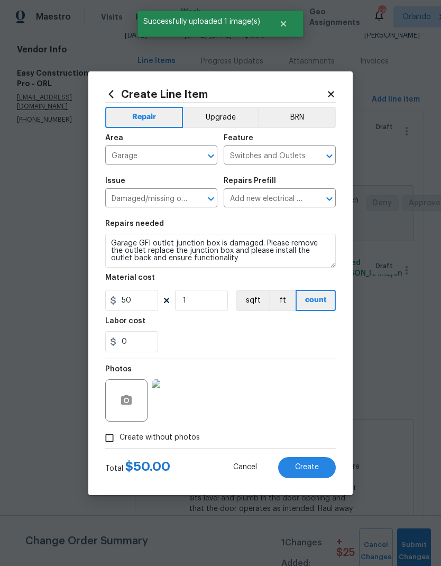
click at [315, 471] on span "Create" at bounding box center [307, 467] width 24 height 8
type input "0"
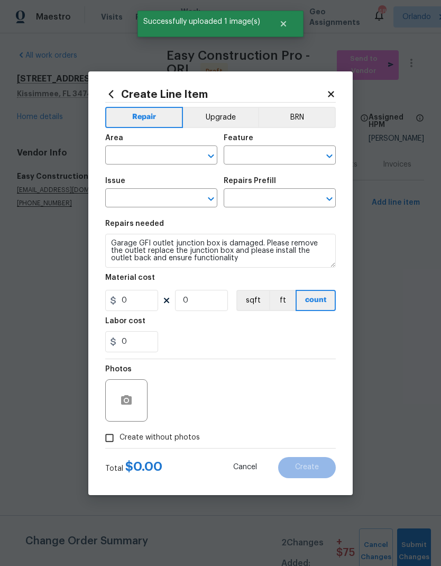
scroll to position [0, 0]
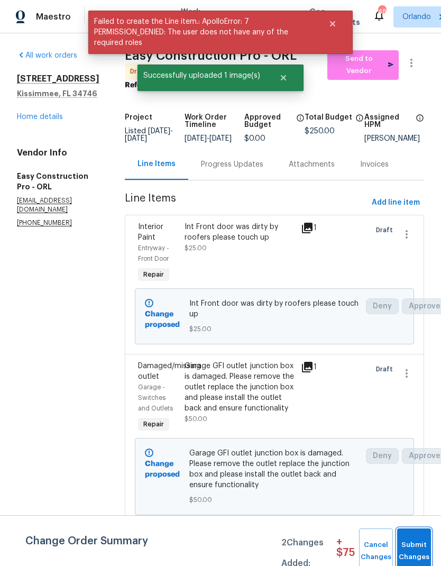
click at [417, 548] on span "Submit Changes" at bounding box center [413, 551] width 23 height 24
